Goal: Information Seeking & Learning: Learn about a topic

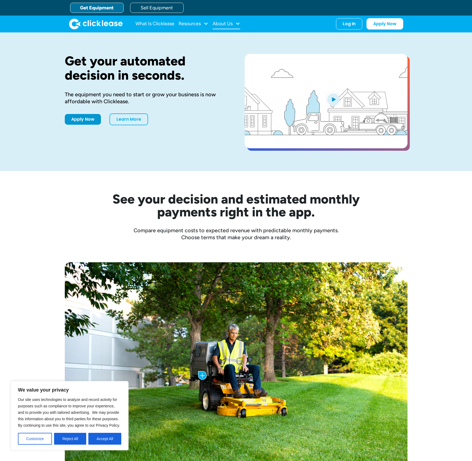
click at [226, 24] on div "About Us" at bounding box center [223, 24] width 20 height 0
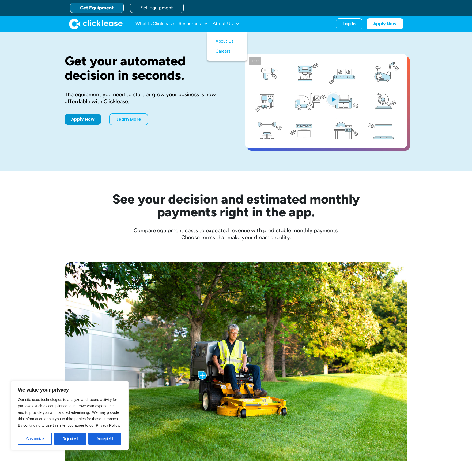
click at [180, 165] on div "Get your automated decision in seconds. The equipment you need to start or grow…" at bounding box center [236, 101] width 343 height 139
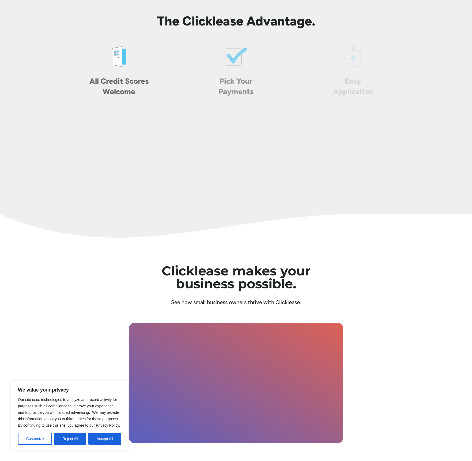
scroll to position [1645, 0]
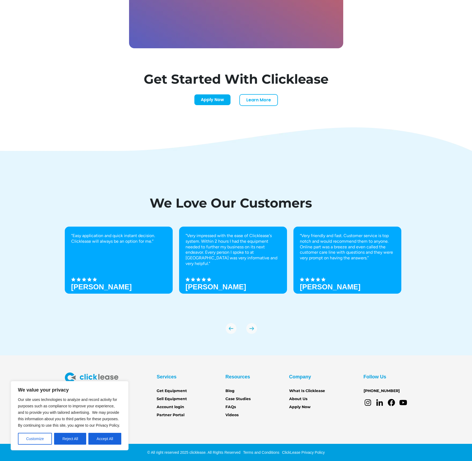
click at [103, 437] on button "Accept All" at bounding box center [104, 438] width 33 height 12
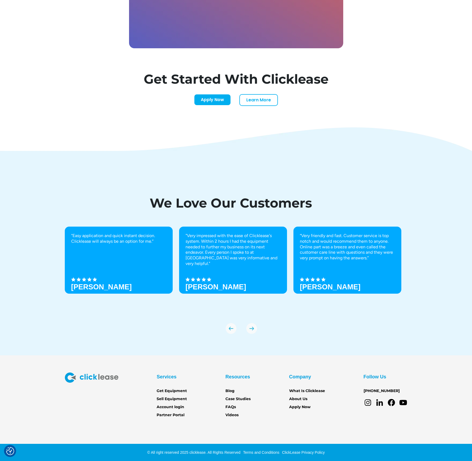
drag, startPoint x: 308, startPoint y: 435, endPoint x: 310, endPoint y: 431, distance: 4.0
click at [309, 434] on section "Services Get Equipment Sell Equipment Account login Partner Portal Resources Bl…" at bounding box center [236, 408] width 472 height 106
click at [178, 398] on link "Sell Equipment" at bounding box center [172, 399] width 30 height 6
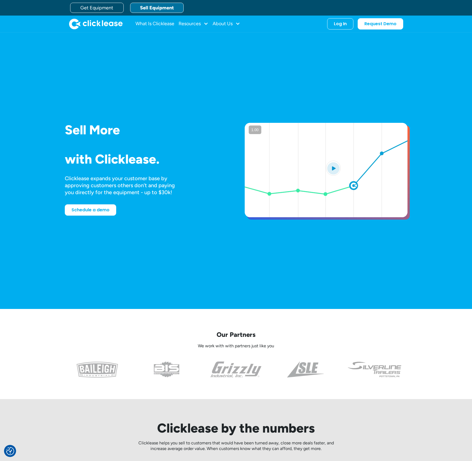
click at [173, 13] on div "Get Equipment Sell Equipment" at bounding box center [241, 8] width 343 height 16
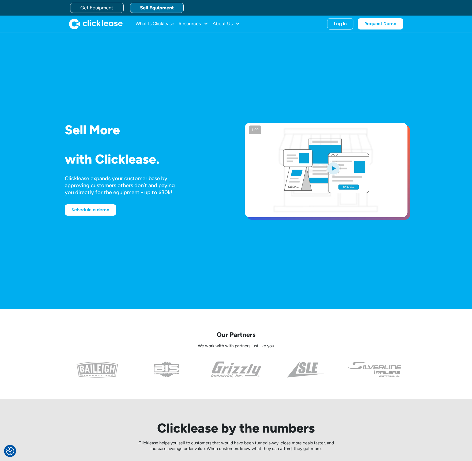
click at [162, 4] on link "Sell Equipment" at bounding box center [157, 8] width 54 height 10
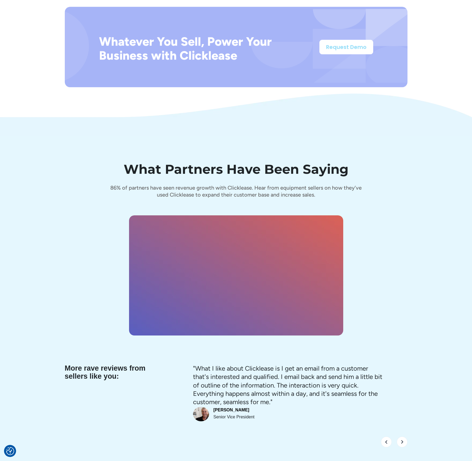
scroll to position [2148, 0]
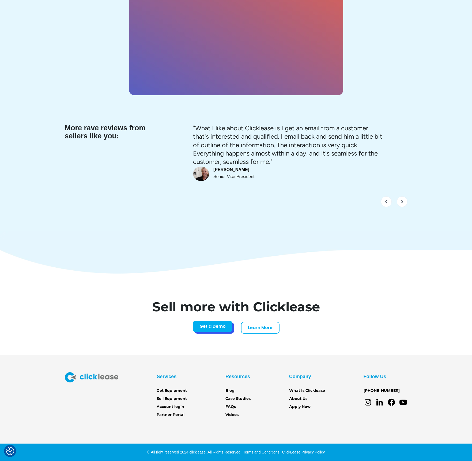
click at [215, 328] on link "Get a Demo" at bounding box center [213, 325] width 40 height 11
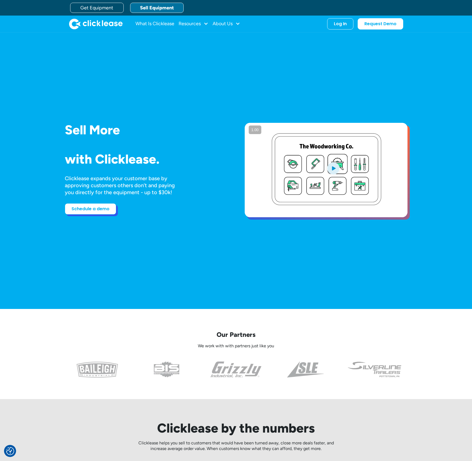
click at [96, 210] on link "Schedule a demo" at bounding box center [90, 208] width 51 height 11
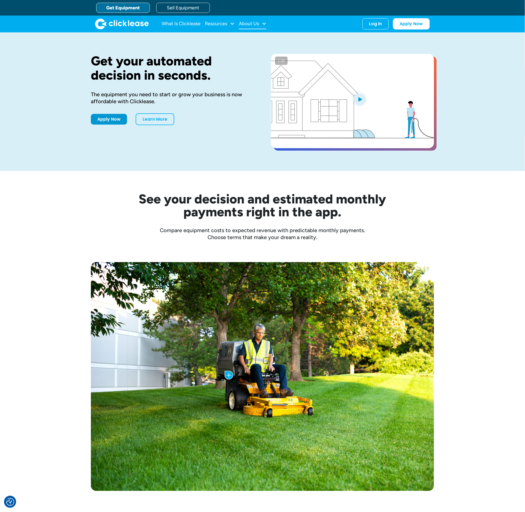
click at [251, 24] on div "About Us" at bounding box center [249, 24] width 20 height 0
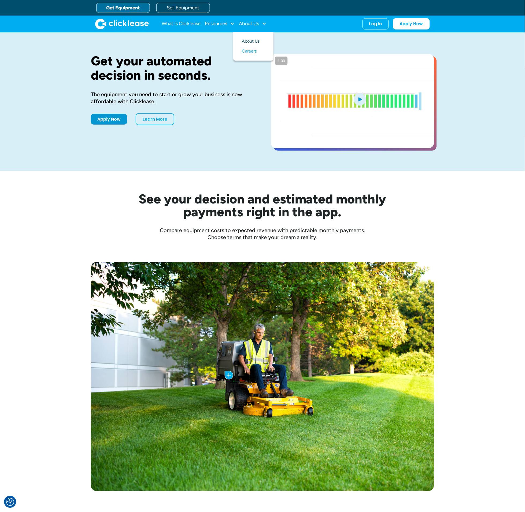
click at [257, 37] on link "About Us" at bounding box center [253, 41] width 23 height 10
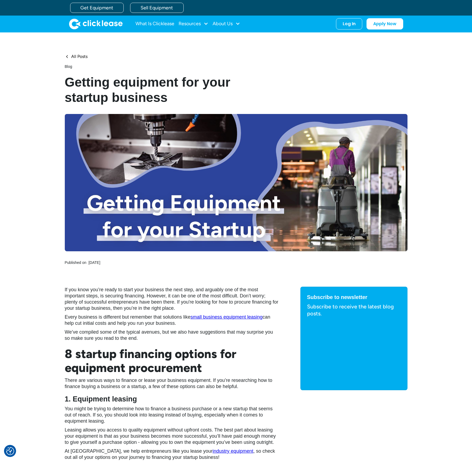
click at [425, 73] on div "All Posts Blog Getting equipment for your startup business Published on May 20,…" at bounding box center [236, 159] width 472 height 254
click at [233, 24] on div "About Us" at bounding box center [227, 23] width 28 height 11
click at [225, 51] on link "Careers" at bounding box center [227, 51] width 23 height 10
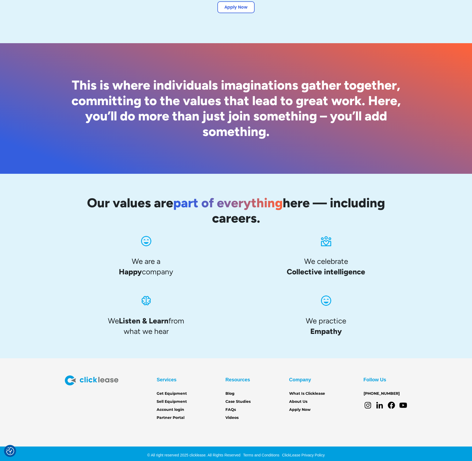
scroll to position [289, 0]
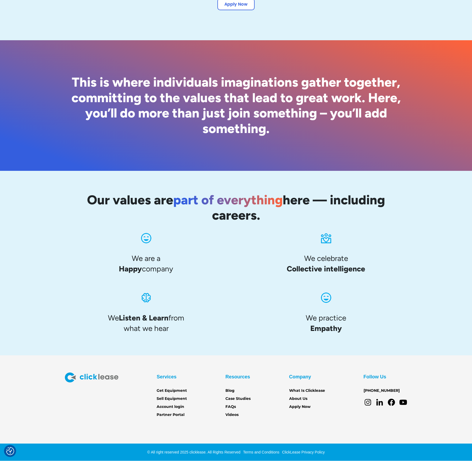
click at [319, 107] on h2 "This is where individuals imaginations gather together, committing to the value…" at bounding box center [236, 105] width 343 height 62
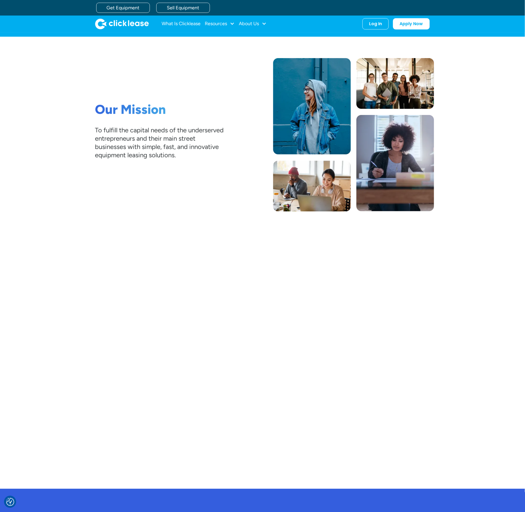
scroll to position [568, 0]
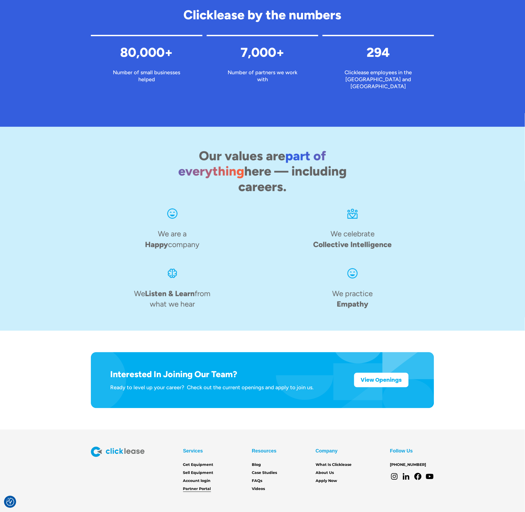
click at [207, 486] on link "Partner Portal" at bounding box center [197, 489] width 28 height 6
click at [330, 470] on link "About Us" at bounding box center [324, 473] width 18 height 6
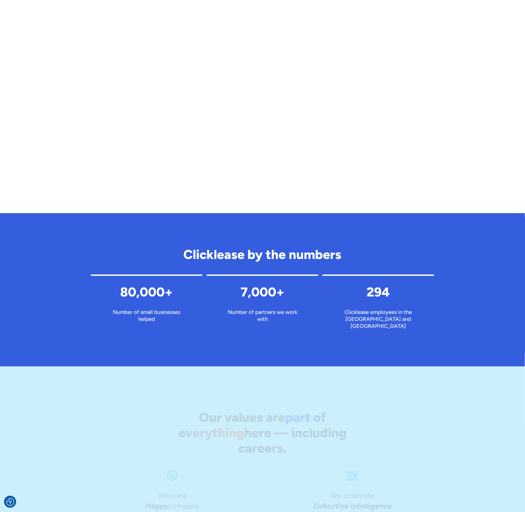
scroll to position [568, 0]
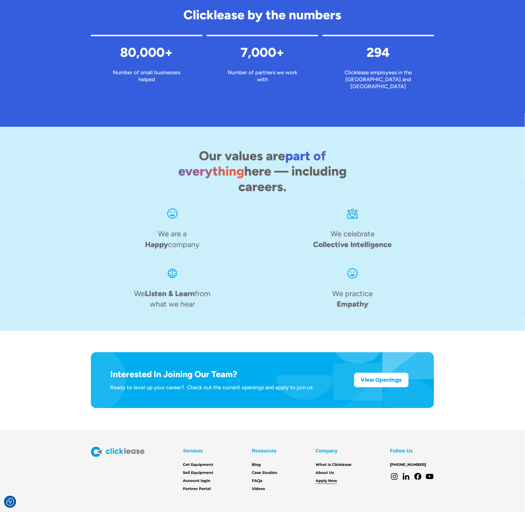
click at [327, 478] on link "Apply Now" at bounding box center [325, 481] width 21 height 6
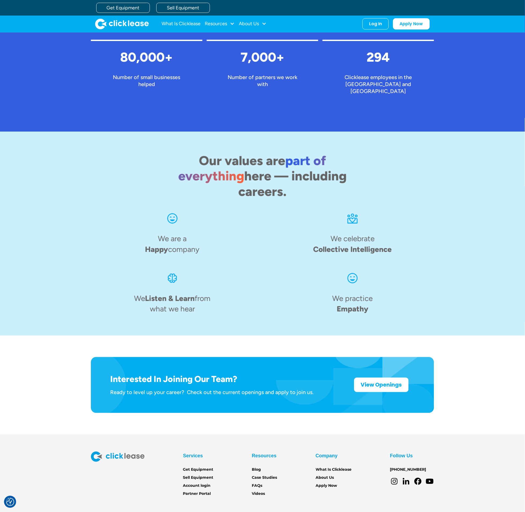
scroll to position [478, 0]
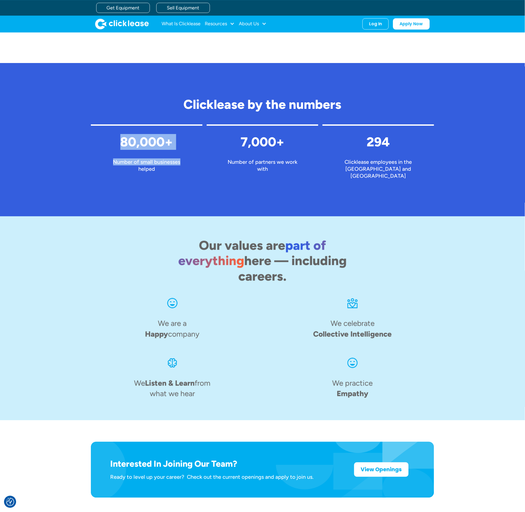
drag, startPoint x: 122, startPoint y: 135, endPoint x: 196, endPoint y: 163, distance: 79.6
click at [196, 162] on div "80,000+ Number of small businesses helped" at bounding box center [146, 153] width 111 height 58
click at [254, 181] on div "Clicklease by the numbers 80,000+ Number of small businesses helped 7,000+ Numb…" at bounding box center [262, 139] width 343 height 127
drag, startPoint x: 372, startPoint y: 145, endPoint x: 409, endPoint y: 151, distance: 37.4
click at [409, 151] on div "294 Clicklease employees in the US and Costa Rica" at bounding box center [377, 153] width 111 height 58
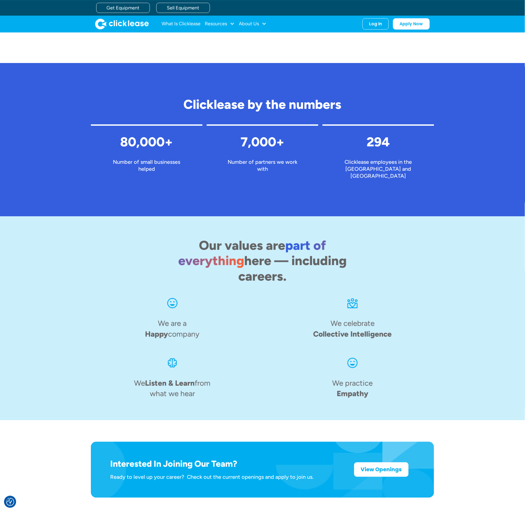
click at [439, 184] on div "Clicklease by the numbers 80,000+ Number of small businesses helped 7,000+ Numb…" at bounding box center [262, 139] width 525 height 127
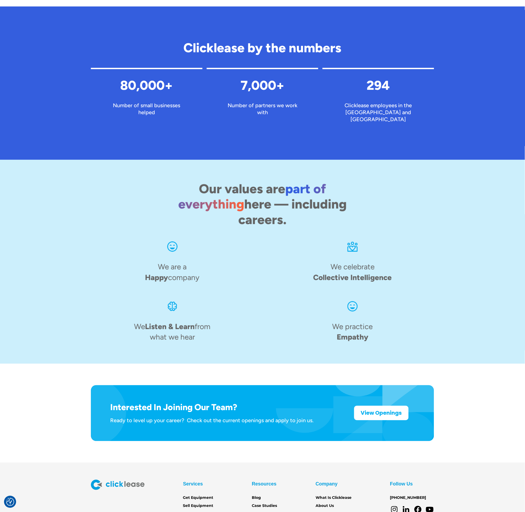
scroll to position [568, 0]
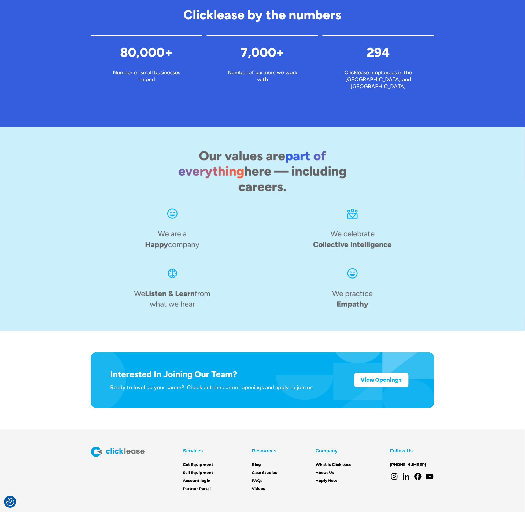
click at [407, 283] on div "We are a Happy company We celebrate Collective Intelligence We Listen & Learn f…" at bounding box center [262, 258] width 343 height 102
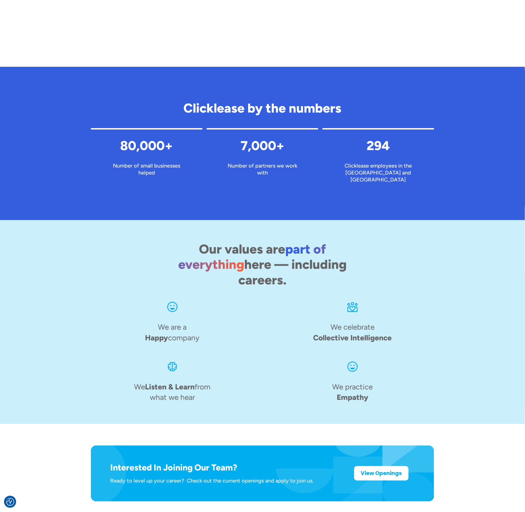
scroll to position [0, 0]
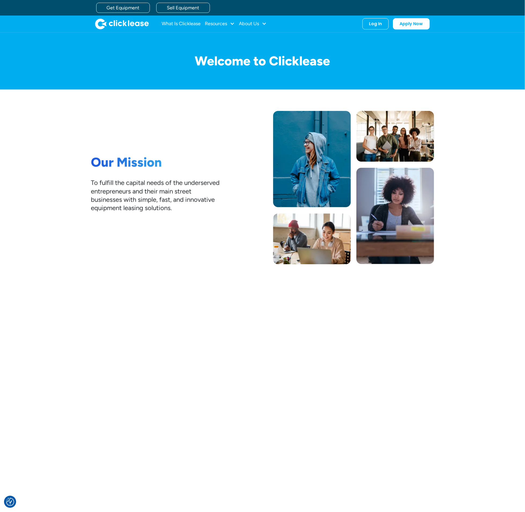
click at [134, 28] on img "home" at bounding box center [122, 23] width 54 height 11
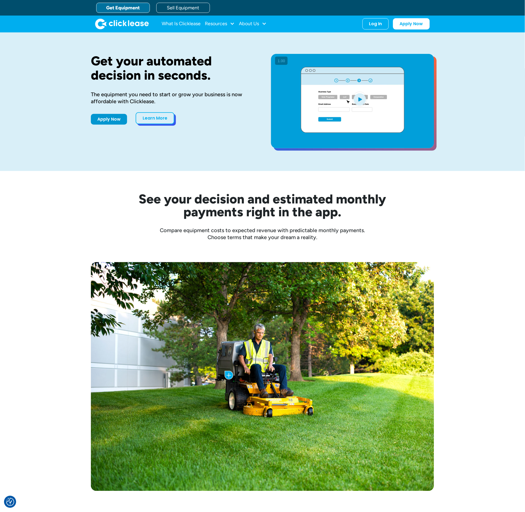
click at [150, 116] on link "Learn More" at bounding box center [155, 118] width 39 height 12
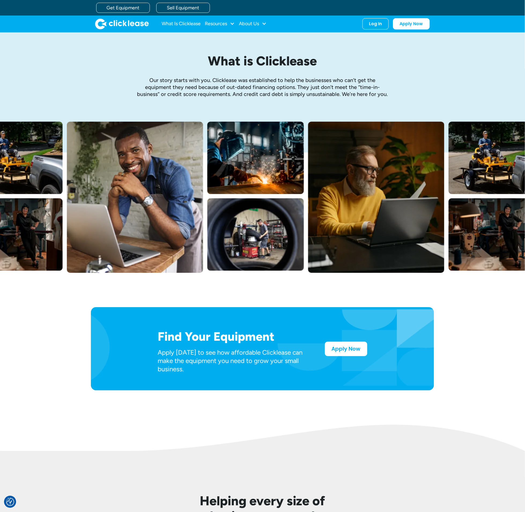
click at [392, 107] on div "What is Clicklease Our story starts with you. Clicklease was established to hel…" at bounding box center [262, 76] width 343 height 89
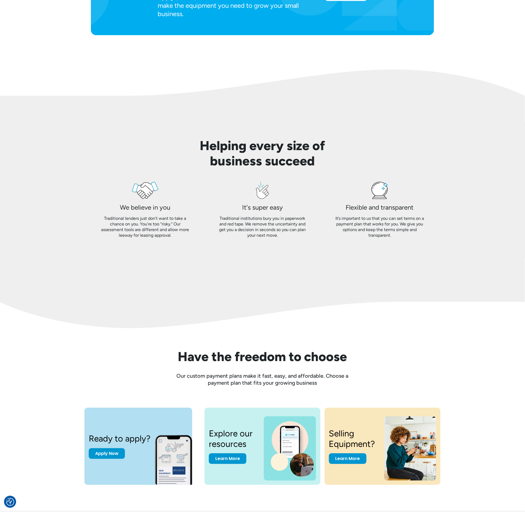
scroll to position [459, 0]
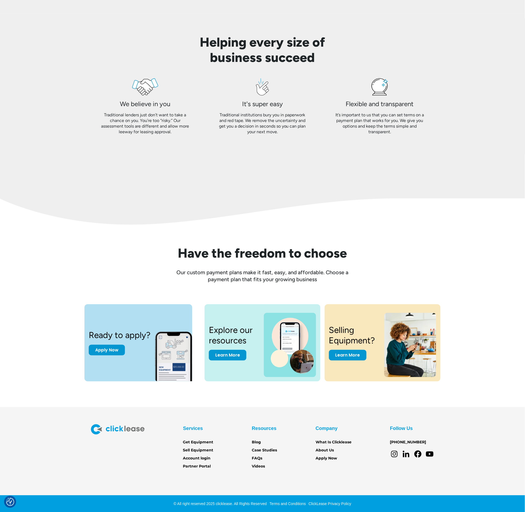
click at [437, 159] on div "Helping every size of business succeed We believe in you Traditional lenders ju…" at bounding box center [262, 95] width 525 height 164
click at [323, 450] on link "About Us" at bounding box center [324, 450] width 18 height 6
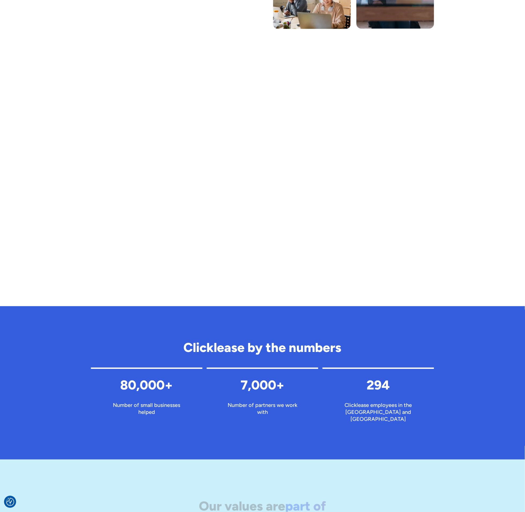
scroll to position [568, 0]
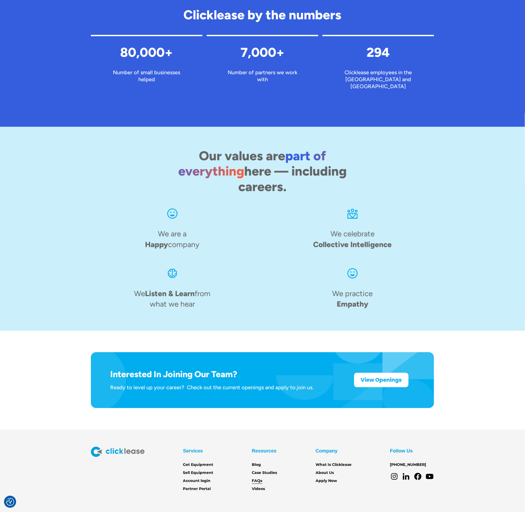
click at [256, 478] on link "FAQs" at bounding box center [257, 481] width 10 height 6
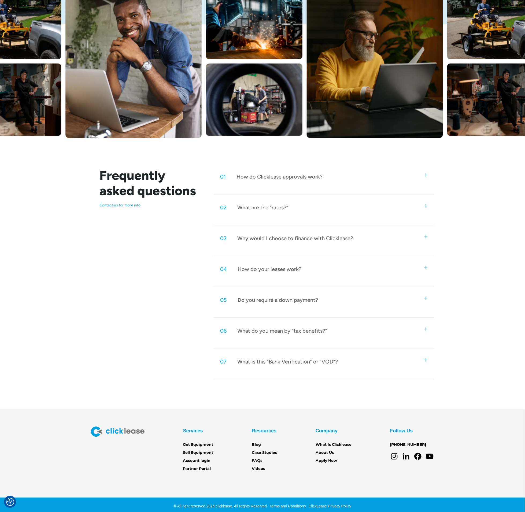
scroll to position [125, 0]
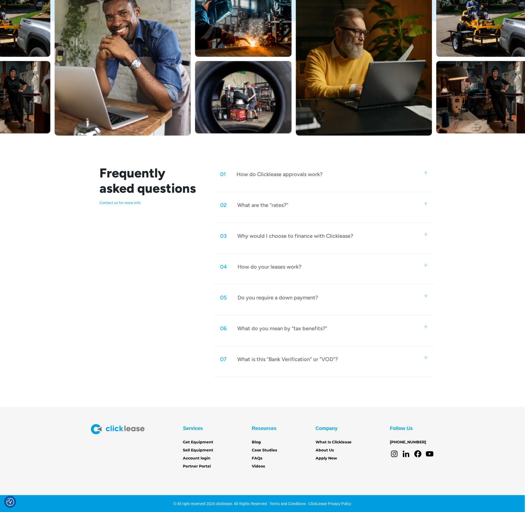
click at [334, 242] on div "03 Why would I choose to finance with Clicklease?" at bounding box center [324, 236] width 220 height 18
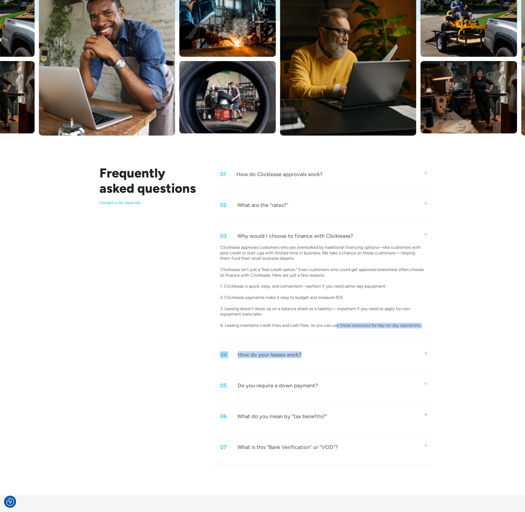
click at [336, 344] on div "01 How do Clicklease approvals work? Using our cutting-edge technology, we crea…" at bounding box center [324, 315] width 220 height 299
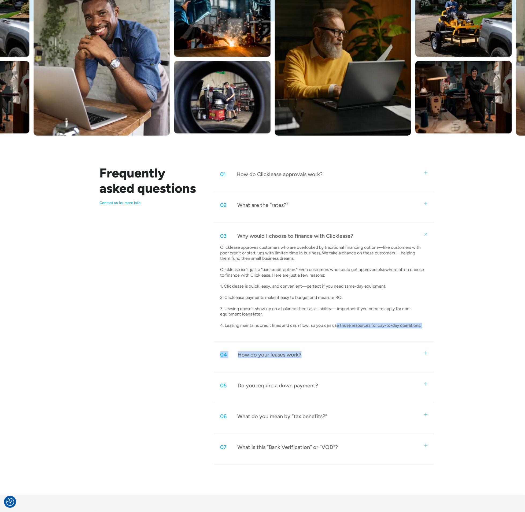
click at [336, 347] on div "04 How do your leases work?" at bounding box center [324, 355] width 220 height 18
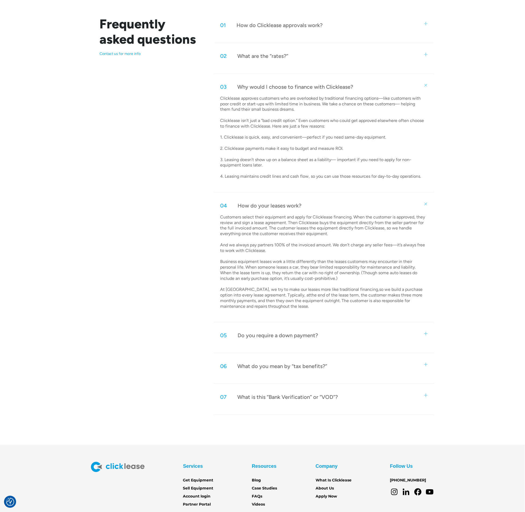
click at [327, 337] on div "05 Do you require a down payment?" at bounding box center [324, 336] width 220 height 18
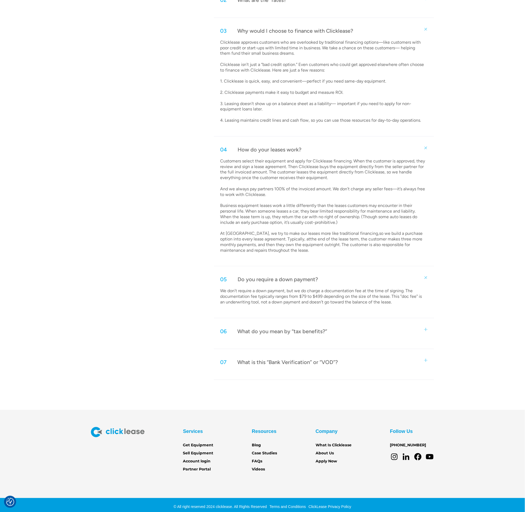
scroll to position [332, 0]
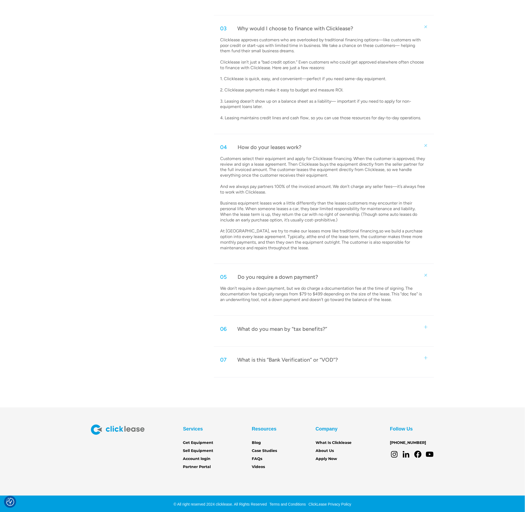
click at [320, 329] on div "What do you mean by “tax benefits?”" at bounding box center [282, 328] width 90 height 7
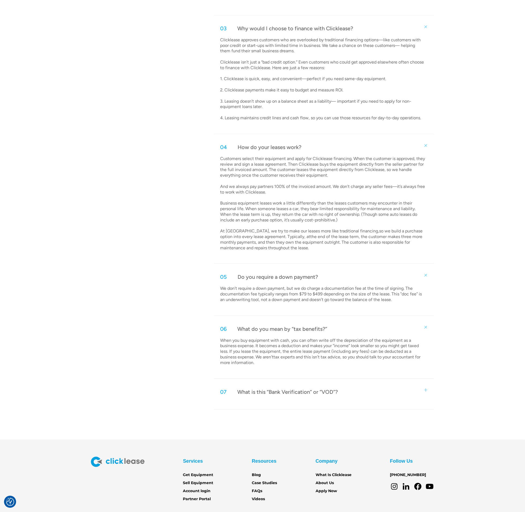
click at [336, 387] on div "07 What is this “Bank Verification” or “VOD”?" at bounding box center [324, 392] width 220 height 18
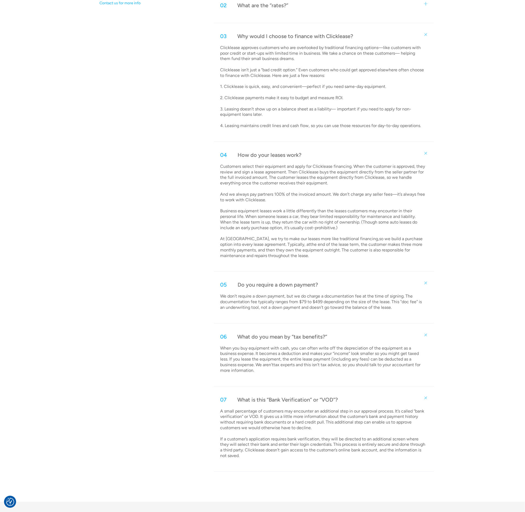
scroll to position [0, 0]
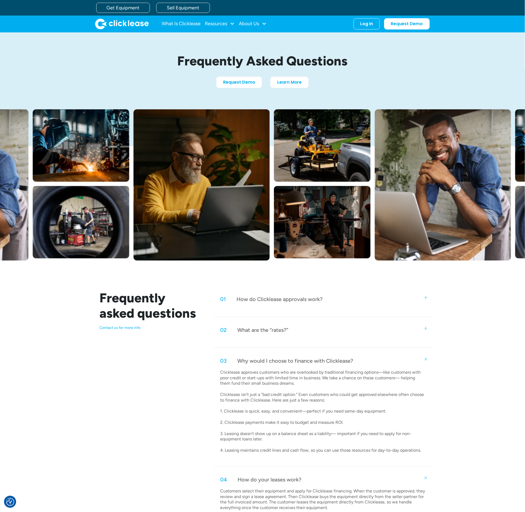
click at [135, 21] on img "home" at bounding box center [122, 23] width 54 height 11
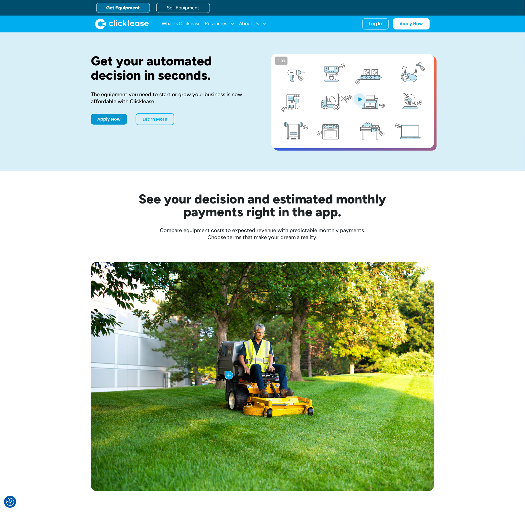
click at [464, 207] on div "See your decision and estimated monthly payments right in the app. Compare equi…" at bounding box center [262, 206] width 525 height 70
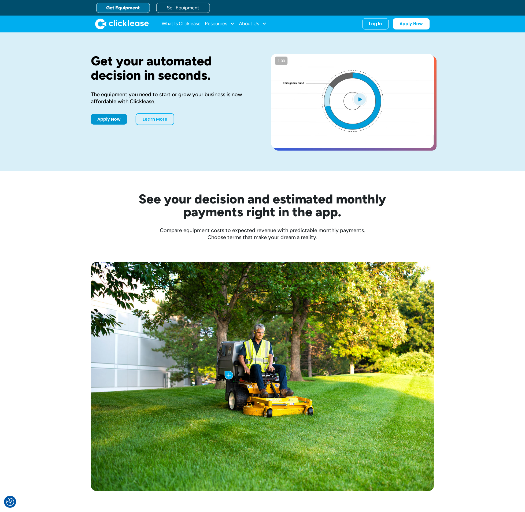
click at [463, 197] on div "See your decision and estimated monthly payments right in the app. Compare equi…" at bounding box center [262, 206] width 525 height 70
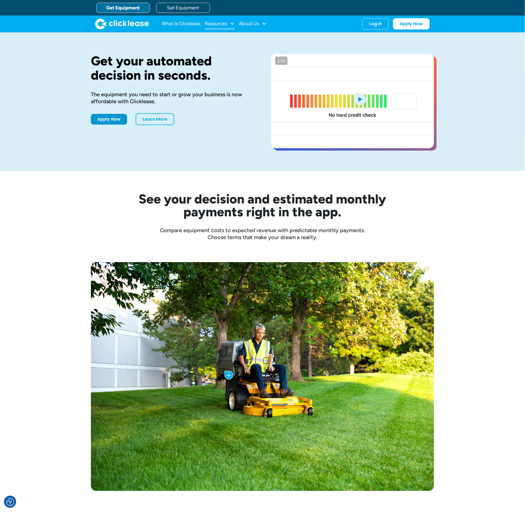
click at [212, 20] on div "Resources" at bounding box center [220, 23] width 30 height 11
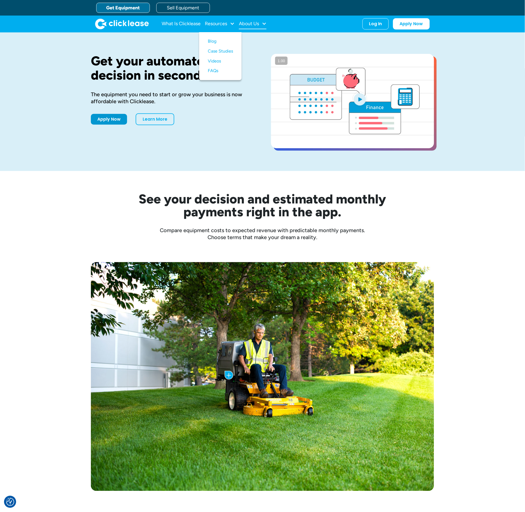
click at [261, 21] on div "About Us" at bounding box center [253, 23] width 28 height 11
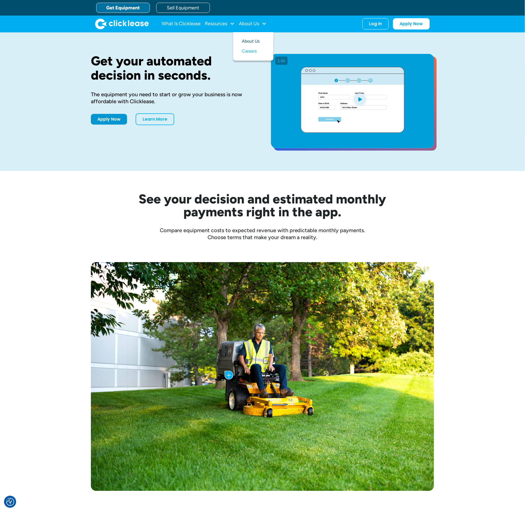
click at [258, 42] on link "About Us" at bounding box center [253, 41] width 23 height 10
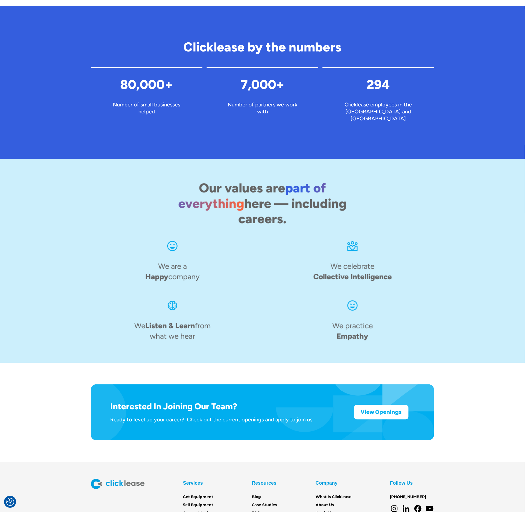
scroll to position [568, 0]
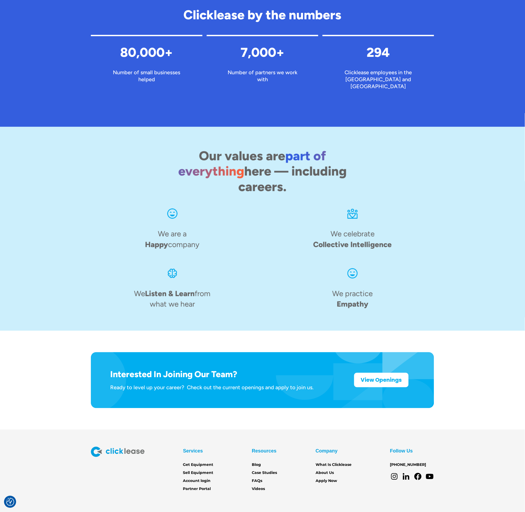
click at [484, 376] on div "Interested In Joining Our Team? Ready to level up your career? Check out the cu…" at bounding box center [262, 380] width 503 height 99
click at [376, 375] on strong "View Openings" at bounding box center [381, 379] width 41 height 8
click at [198, 478] on link "Account login" at bounding box center [197, 481] width 28 height 6
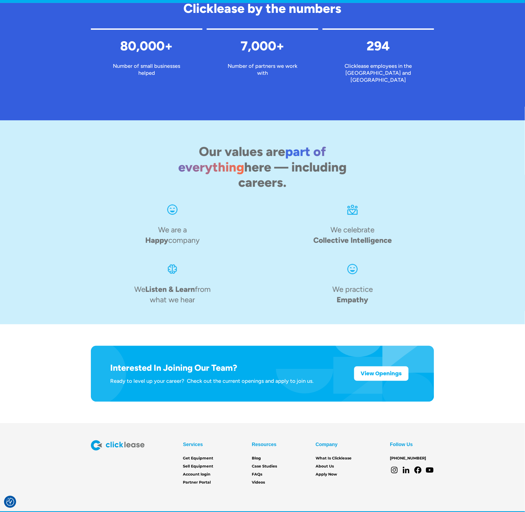
scroll to position [568, 0]
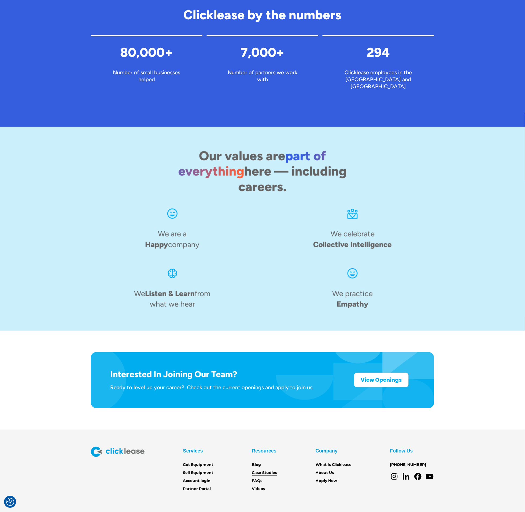
click at [260, 470] on link "Case Studies" at bounding box center [264, 473] width 25 height 6
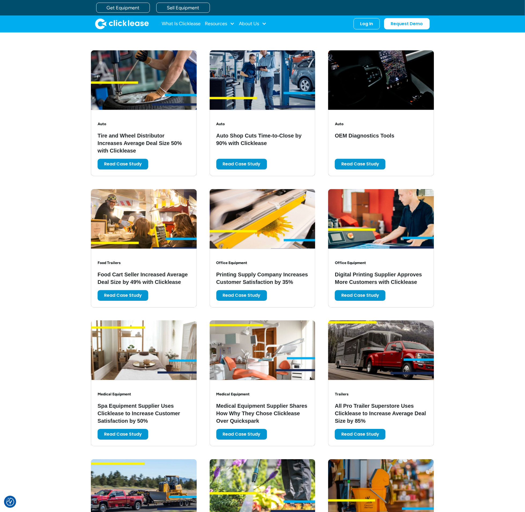
scroll to position [238, 0]
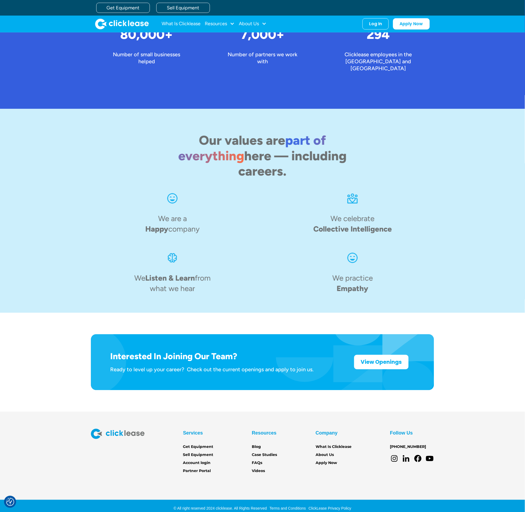
scroll to position [568, 0]
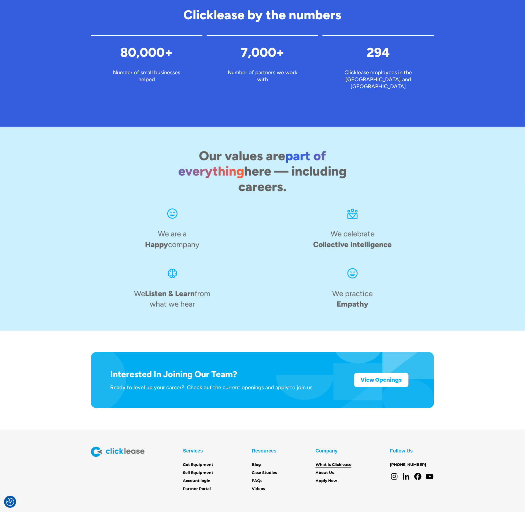
click at [334, 462] on link "What Is Clicklease" at bounding box center [333, 465] width 36 height 6
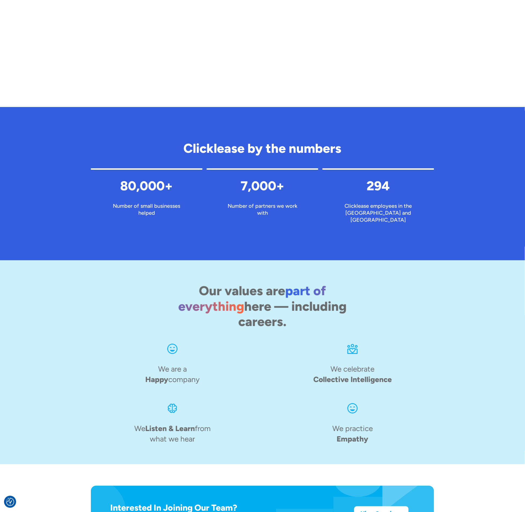
scroll to position [568, 0]
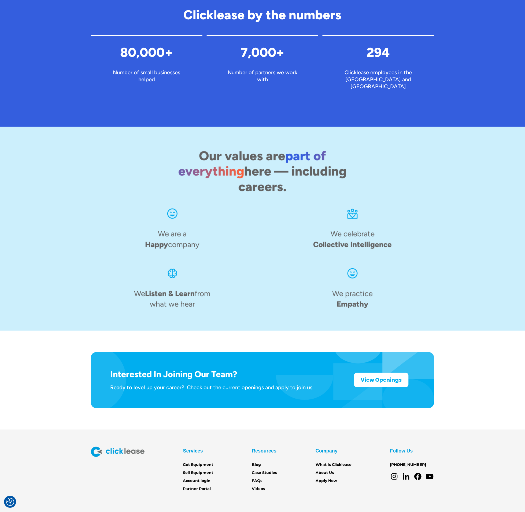
click at [130, 447] on img at bounding box center [118, 452] width 54 height 10
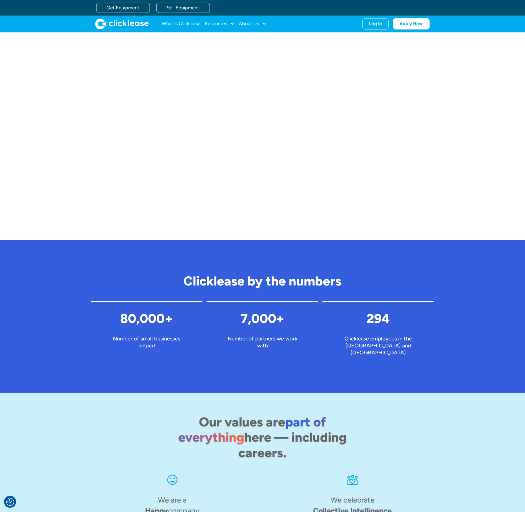
scroll to position [0, 0]
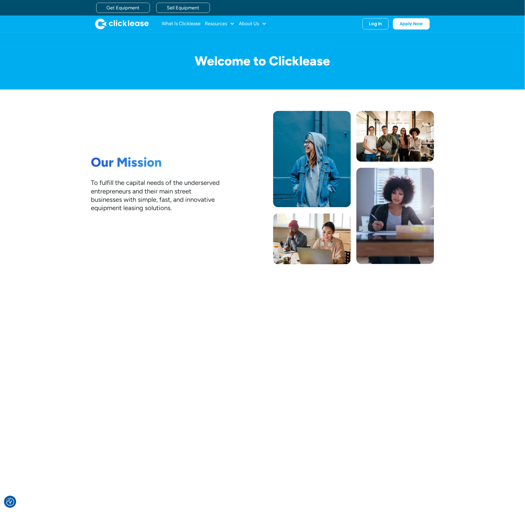
click at [126, 20] on img "home" at bounding box center [122, 23] width 54 height 11
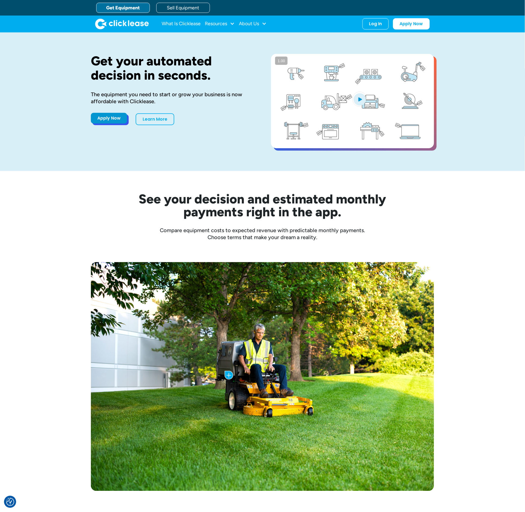
click at [106, 122] on link "Apply Now" at bounding box center [109, 118] width 36 height 11
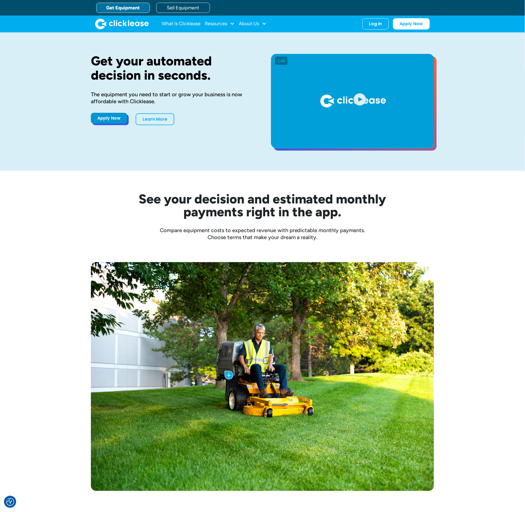
click at [121, 123] on link "Apply Now" at bounding box center [109, 118] width 36 height 11
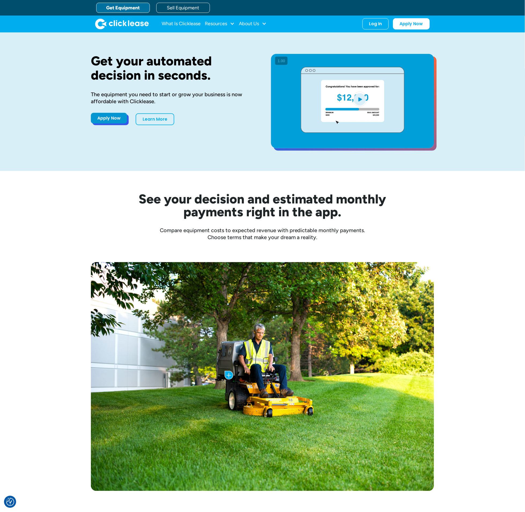
click at [108, 118] on link "Apply Now" at bounding box center [109, 118] width 36 height 11
click at [228, 21] on div "Resources" at bounding box center [220, 23] width 30 height 11
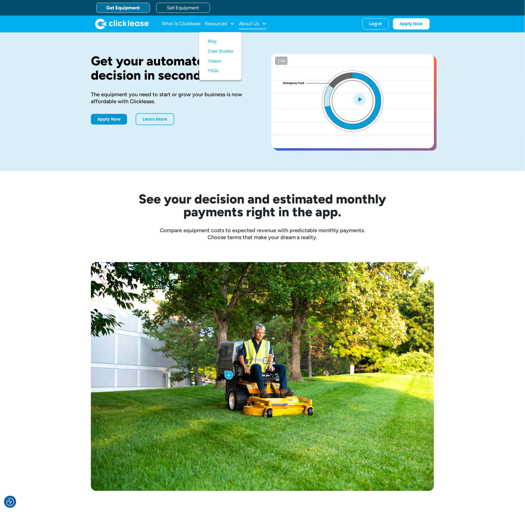
click at [261, 21] on div "About Us" at bounding box center [253, 23] width 28 height 11
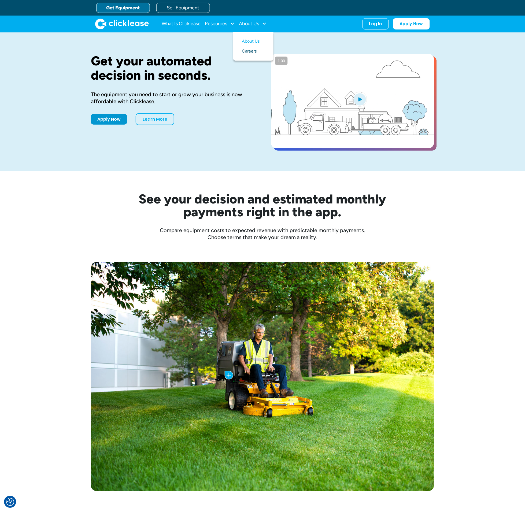
click at [255, 52] on link "Careers" at bounding box center [253, 51] width 23 height 10
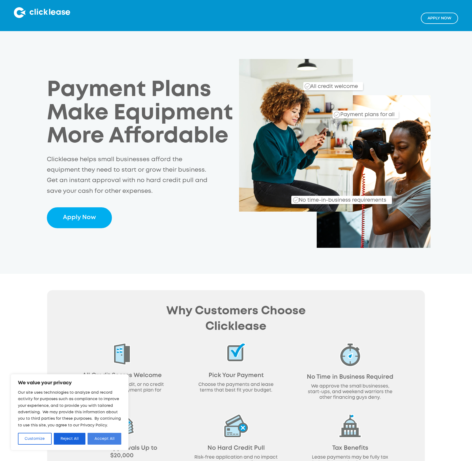
click at [113, 436] on button "Accept All" at bounding box center [105, 438] width 34 height 12
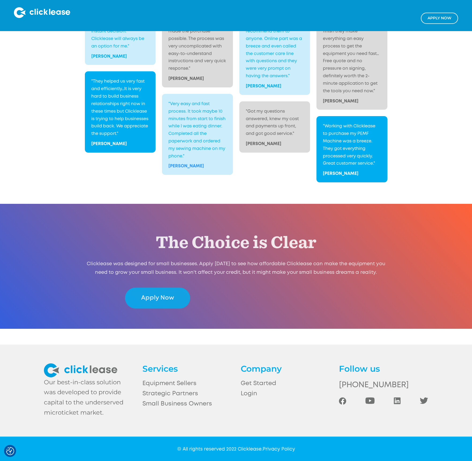
scroll to position [921, 0]
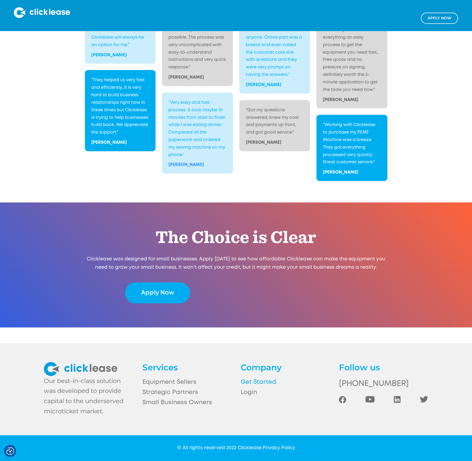
click at [260, 377] on link "Get Started" at bounding box center [285, 382] width 89 height 10
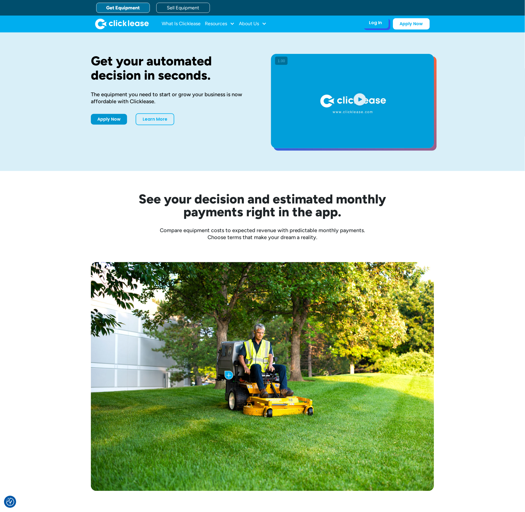
click at [371, 22] on div "Log In" at bounding box center [375, 22] width 13 height 5
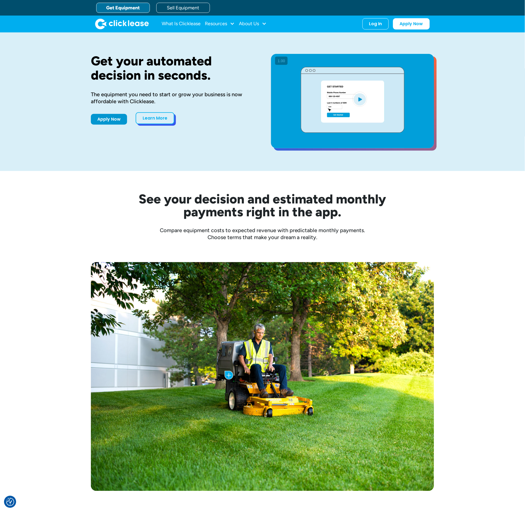
click at [147, 117] on link "Learn More" at bounding box center [155, 118] width 39 height 12
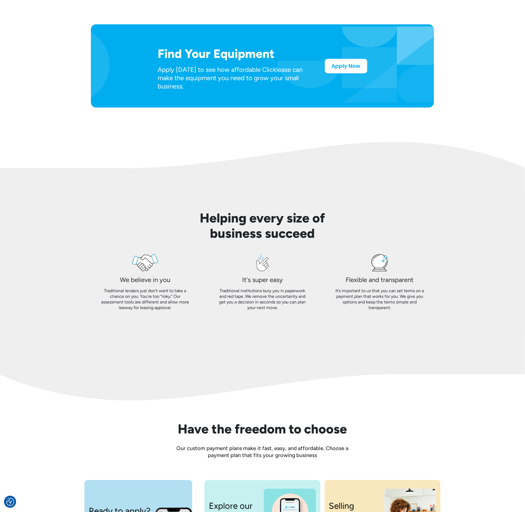
scroll to position [459, 0]
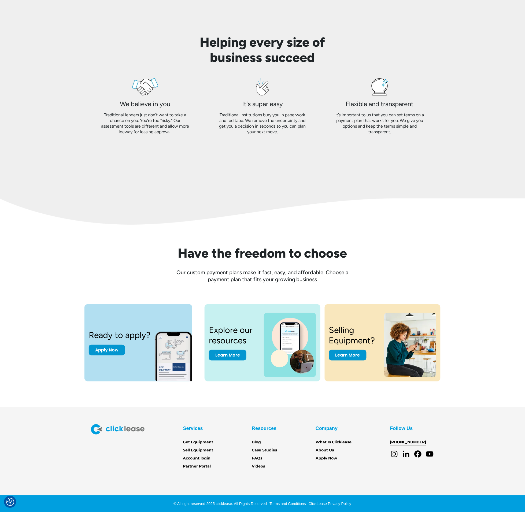
click at [397, 441] on link "[PHONE_NUMBER]" at bounding box center [408, 442] width 36 height 6
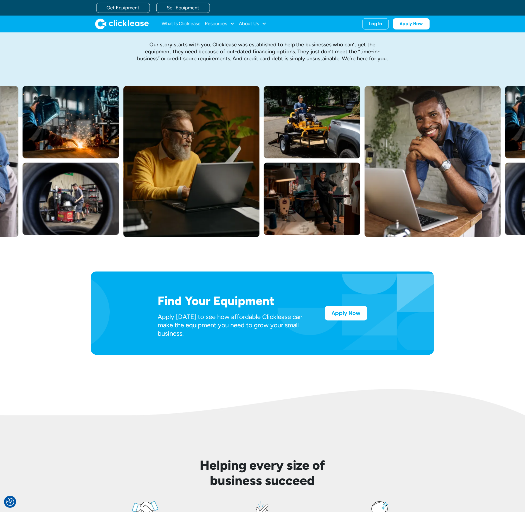
scroll to position [0, 0]
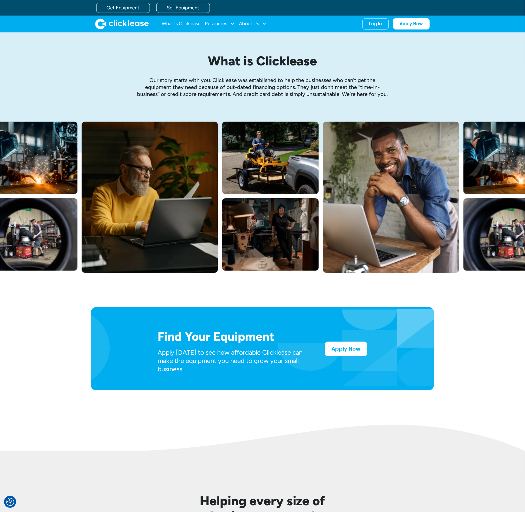
click at [192, 43] on div "What is Clicklease Our story starts with you. Clicklease was established to hel…" at bounding box center [262, 76] width 343 height 89
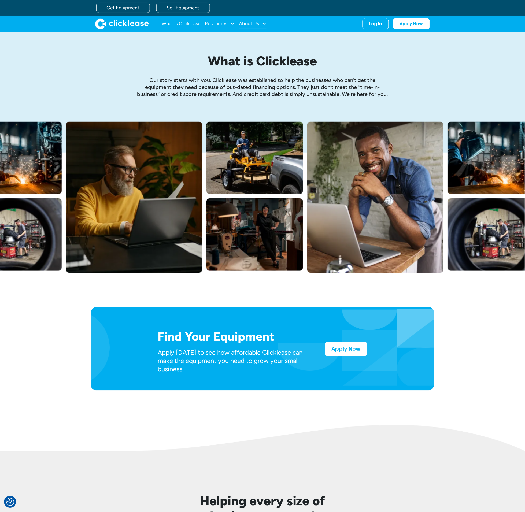
click at [255, 24] on div "About Us" at bounding box center [249, 24] width 20 height 0
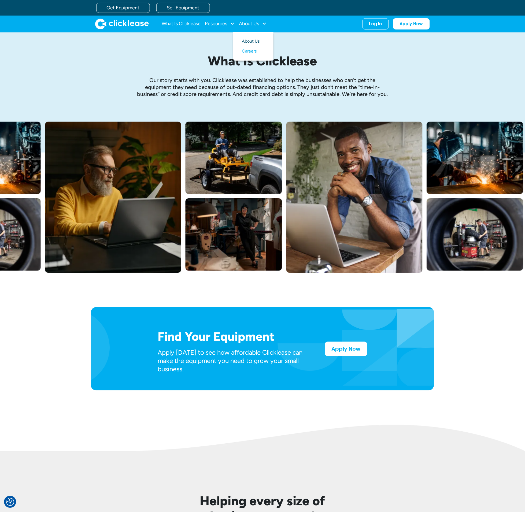
click at [257, 44] on link "About Us" at bounding box center [253, 41] width 23 height 10
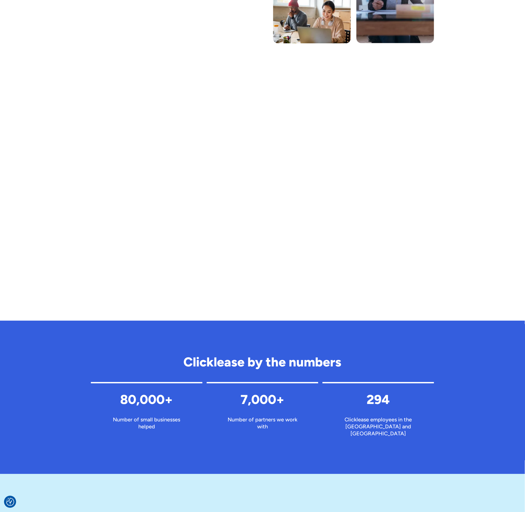
scroll to position [568, 0]
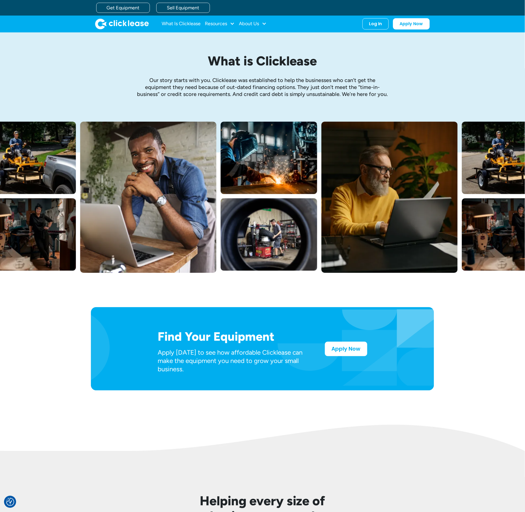
click at [100, 67] on div "What is Clicklease Our story starts with you. Clicklease was established to hel…" at bounding box center [262, 76] width 343 height 89
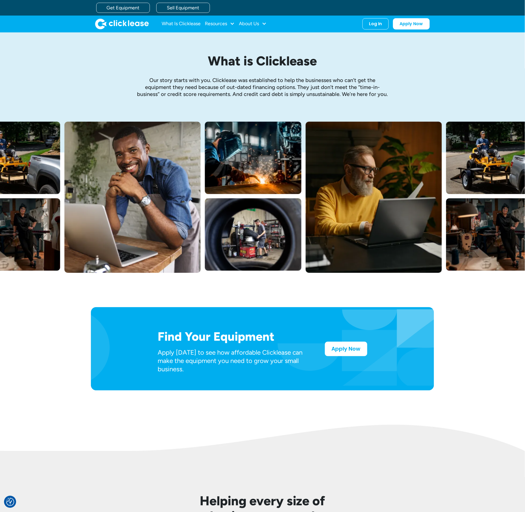
click at [100, 67] on div "What is Clicklease Our story starts with you. Clicklease was established to hel…" at bounding box center [262, 76] width 343 height 89
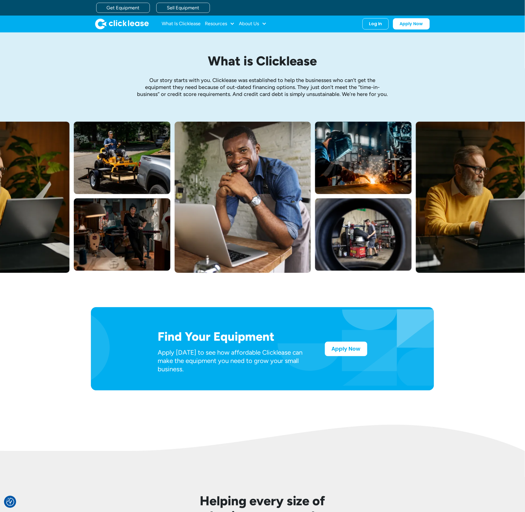
click at [130, 25] on img "home" at bounding box center [122, 23] width 54 height 11
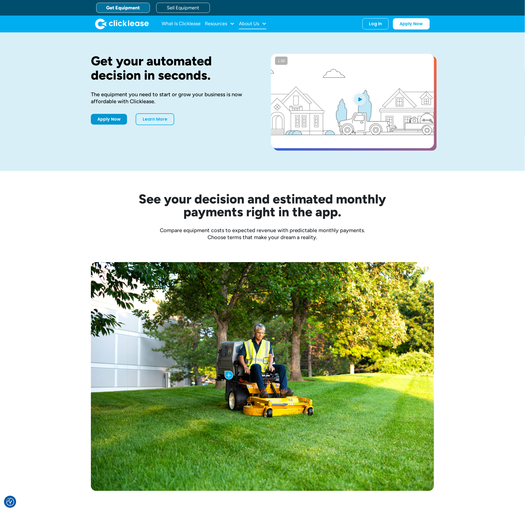
click at [250, 24] on div "About Us" at bounding box center [249, 24] width 20 height 0
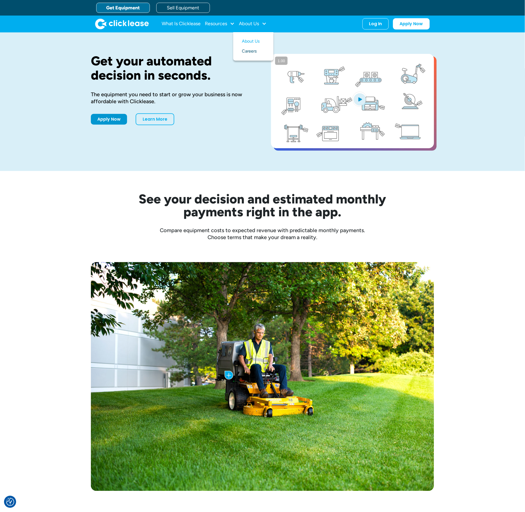
click at [254, 50] on link "Careers" at bounding box center [253, 51] width 23 height 10
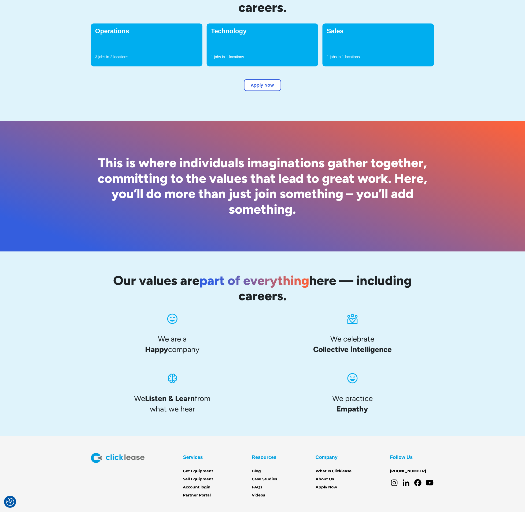
scroll to position [237, 0]
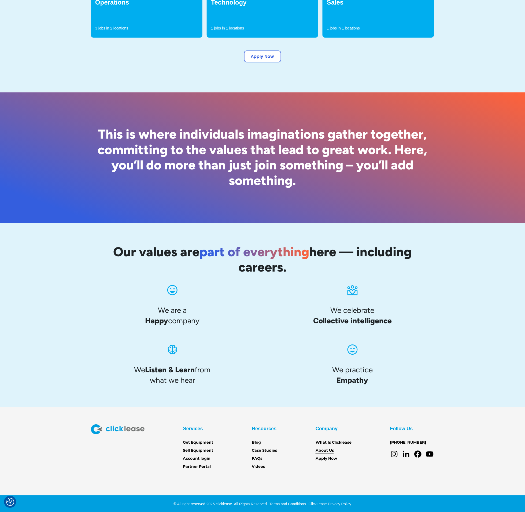
click at [328, 448] on link "About Us" at bounding box center [324, 451] width 18 height 6
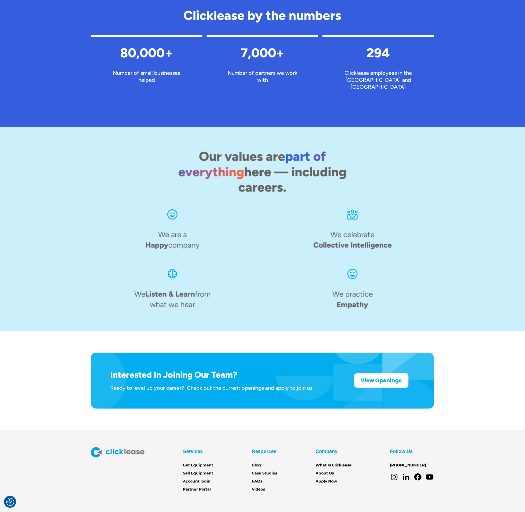
scroll to position [568, 0]
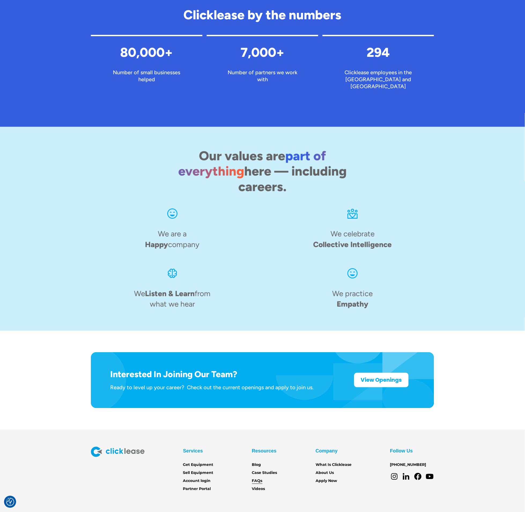
click at [258, 478] on link "FAQs" at bounding box center [257, 481] width 10 height 6
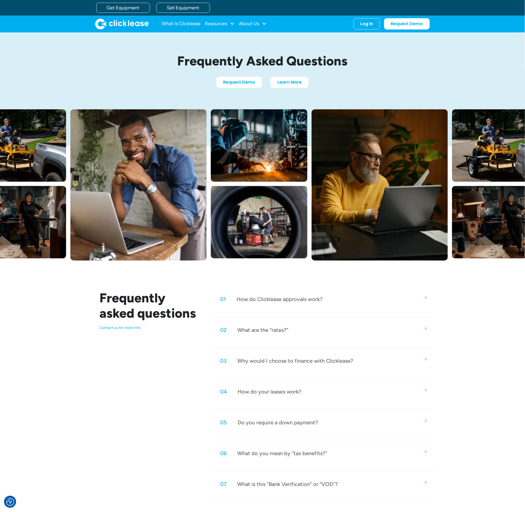
click at [130, 26] on img "home" at bounding box center [122, 23] width 54 height 11
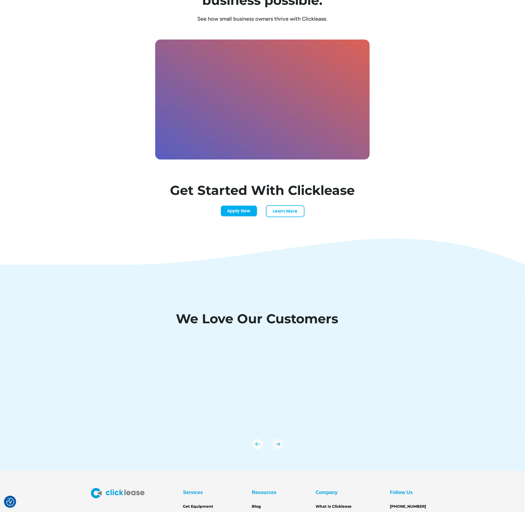
scroll to position [1607, 0]
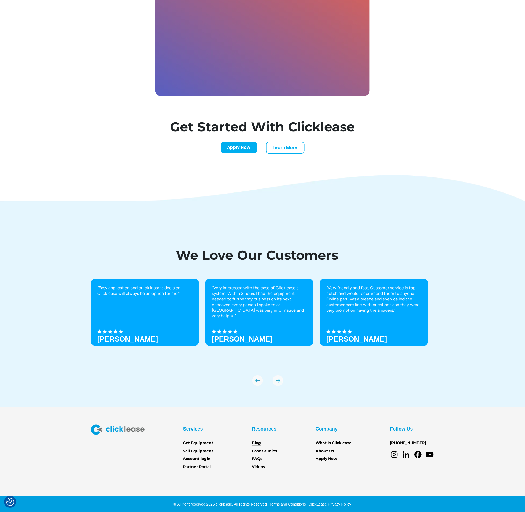
click at [259, 443] on link "Blog" at bounding box center [256, 443] width 9 height 6
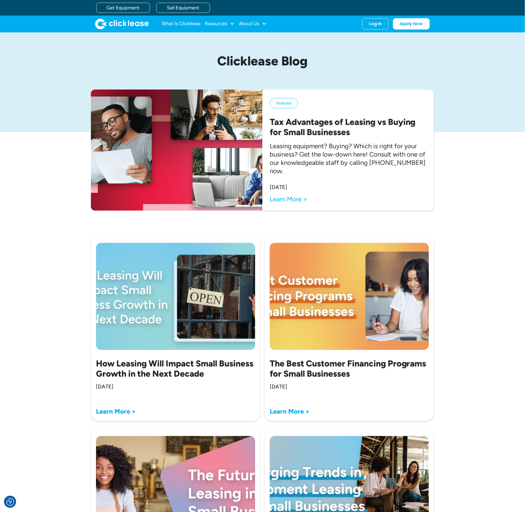
click at [125, 20] on img "home" at bounding box center [122, 23] width 54 height 11
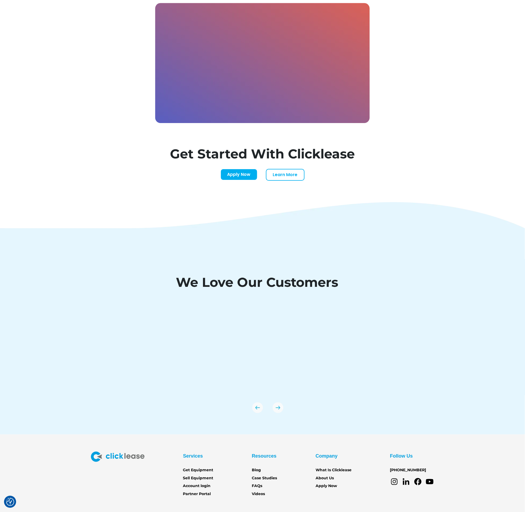
scroll to position [1607, 0]
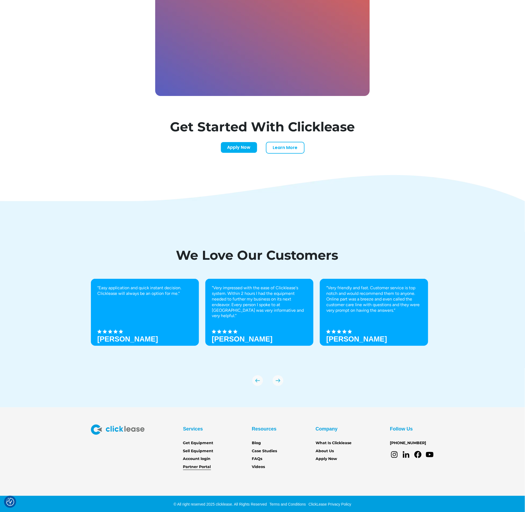
click at [201, 464] on link "Partner Portal" at bounding box center [197, 467] width 28 height 6
click at [392, 380] on div "“Easy application and quick instant decision. Clicklease will always be an opti…" at bounding box center [262, 332] width 343 height 107
click at [197, 456] on link "Account login" at bounding box center [197, 459] width 28 height 6
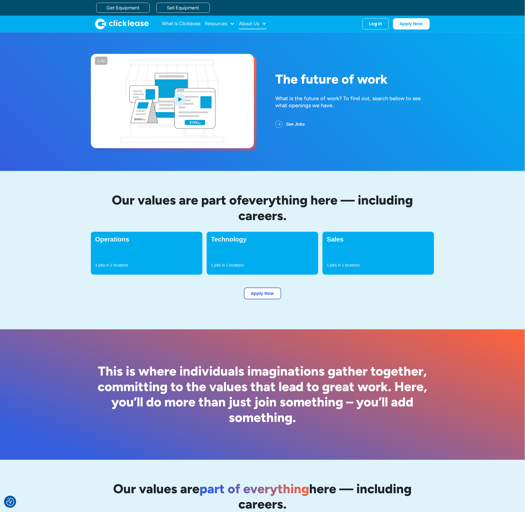
click at [255, 18] on div "About Us" at bounding box center [253, 23] width 28 height 11
click at [259, 24] on div "About Us" at bounding box center [249, 24] width 20 height 0
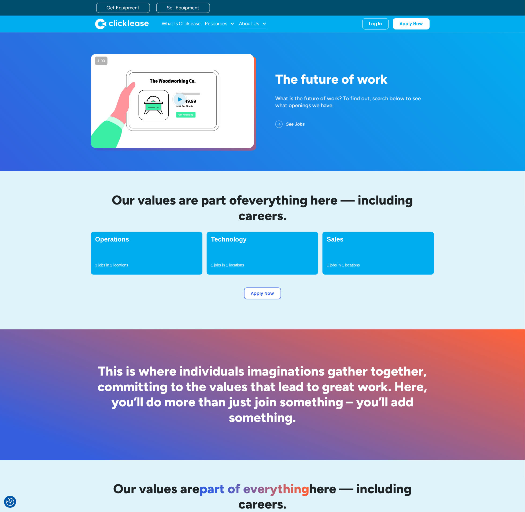
click at [258, 24] on div "About Us" at bounding box center [249, 24] width 20 height 0
click at [256, 42] on link "About Us" at bounding box center [253, 41] width 23 height 10
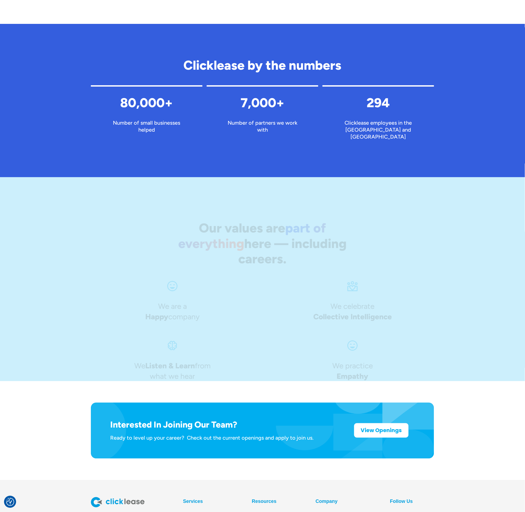
scroll to position [568, 0]
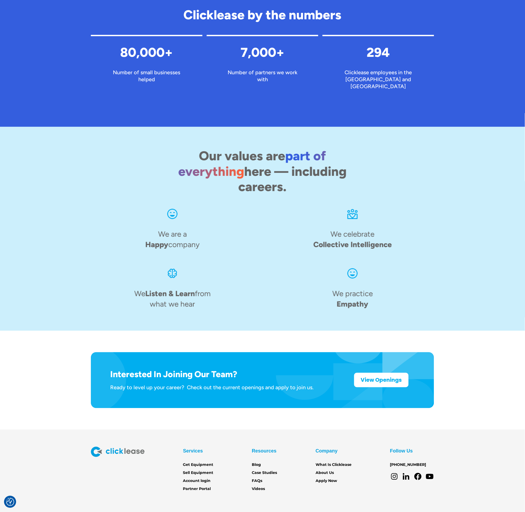
click at [433, 101] on div "Clicklease by the numbers 80,000+ Number of small businesses helped 7,000+ Numb…" at bounding box center [262, 49] width 343 height 127
click at [380, 372] on link "View Openings" at bounding box center [381, 379] width 54 height 14
click at [375, 375] on strong "View Openings" at bounding box center [381, 379] width 41 height 8
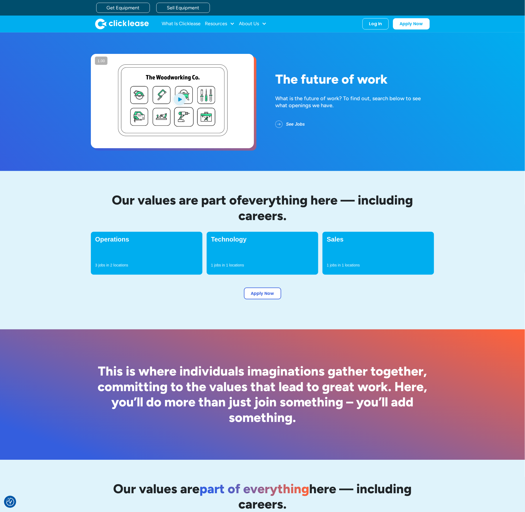
click at [102, 235] on div "Operations 3 jobs in 2 locations" at bounding box center [146, 253] width 111 height 43
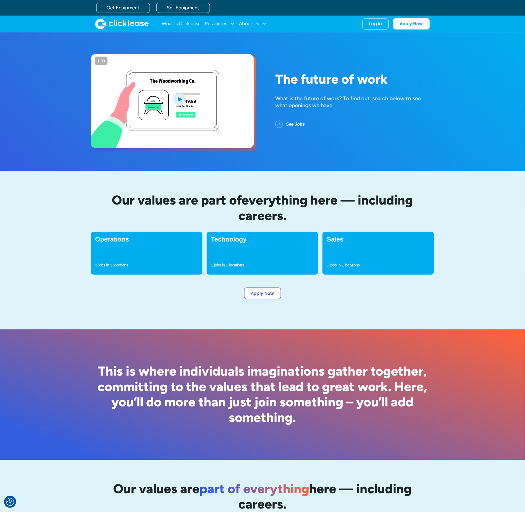
click at [111, 240] on h4 "Operations" at bounding box center [146, 239] width 103 height 6
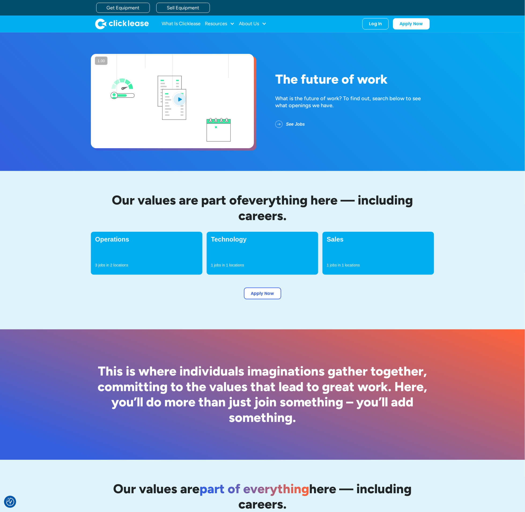
click at [125, 23] on img "home" at bounding box center [122, 23] width 54 height 11
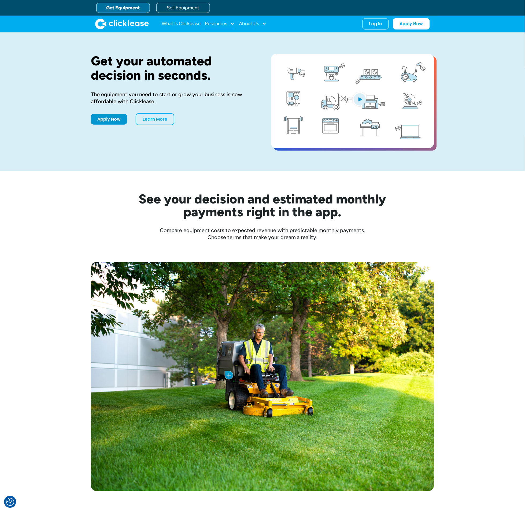
click at [212, 24] on div "Resources" at bounding box center [216, 24] width 22 height 0
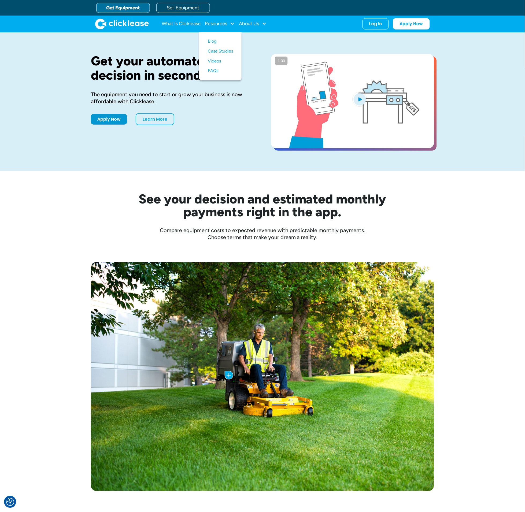
click at [77, 35] on div "Get your automated decision in seconds. The equipment you need to start or grow…" at bounding box center [262, 101] width 525 height 139
